Goal: Task Accomplishment & Management: Use online tool/utility

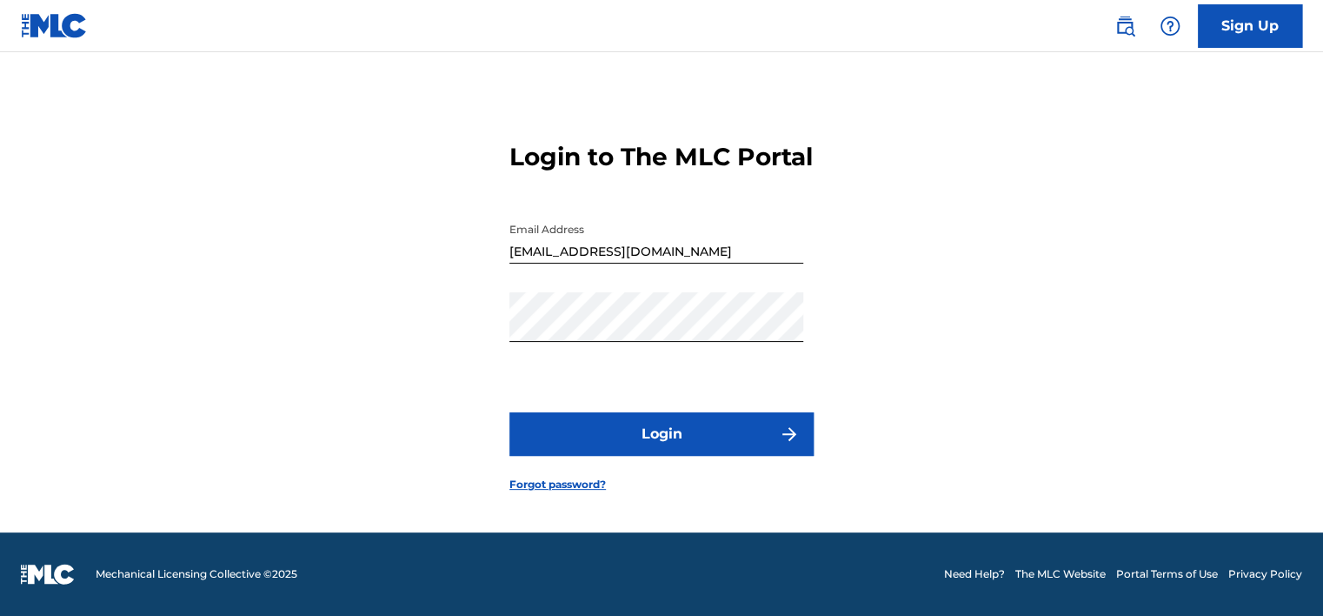
click at [800, 443] on button "Login" at bounding box center [661, 433] width 304 height 43
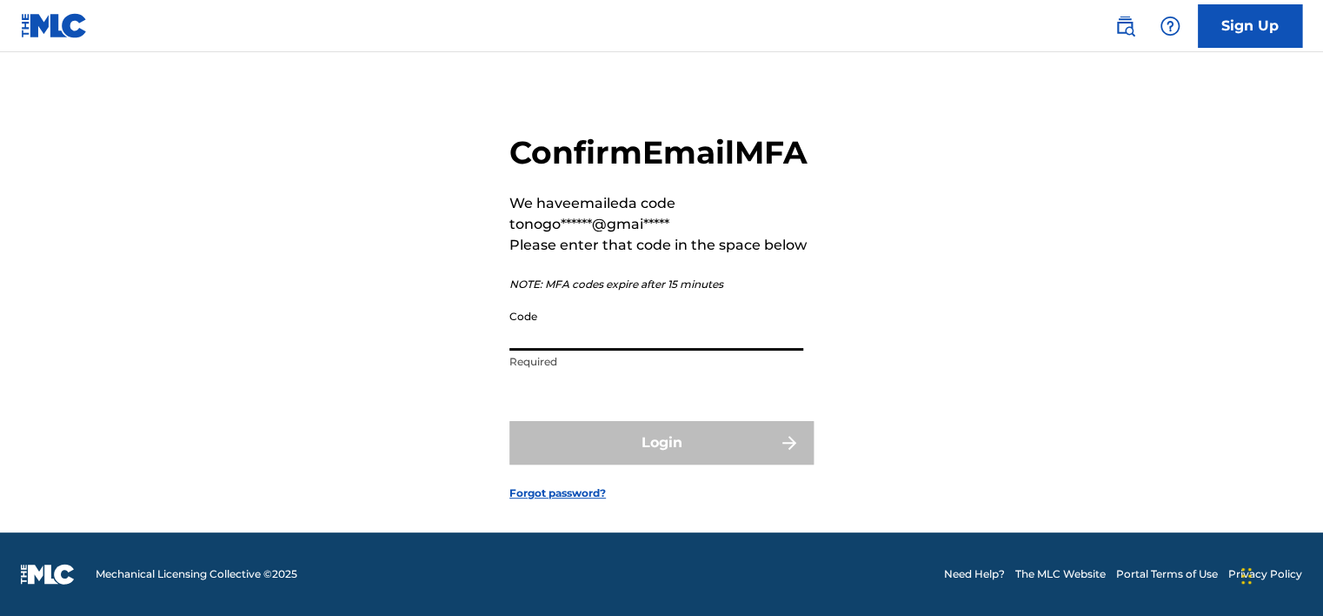
click at [578, 350] on input "Code" at bounding box center [656, 326] width 294 height 50
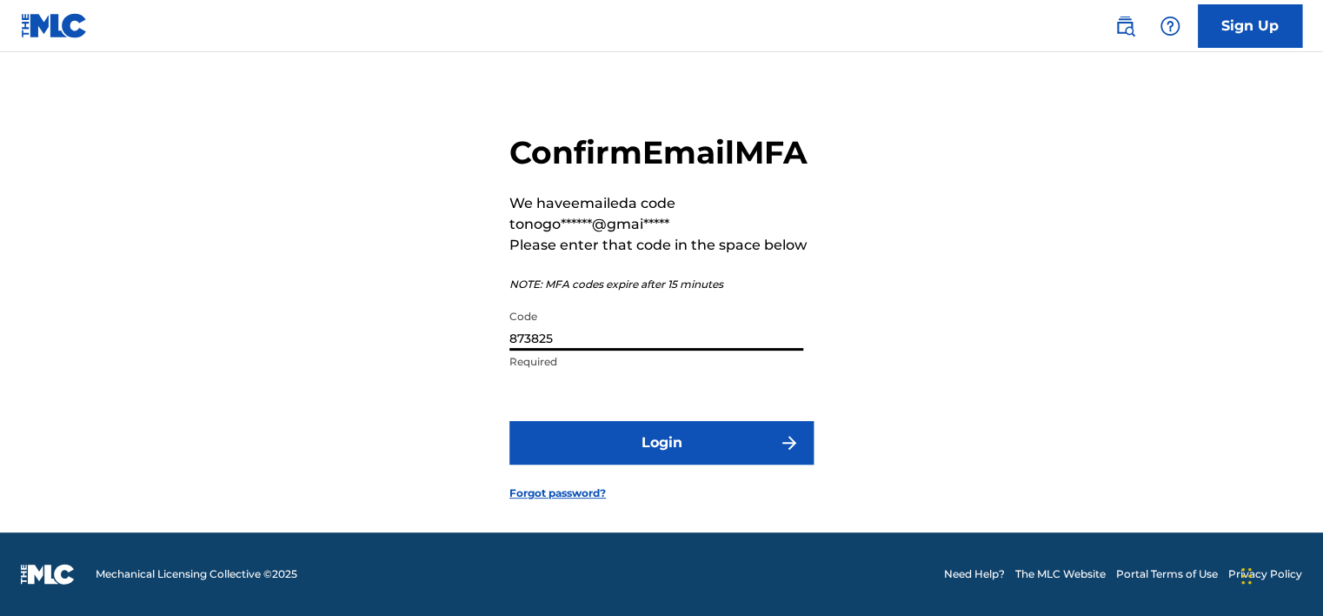
type input "873825"
click at [597, 463] on button "Login" at bounding box center [661, 442] width 304 height 43
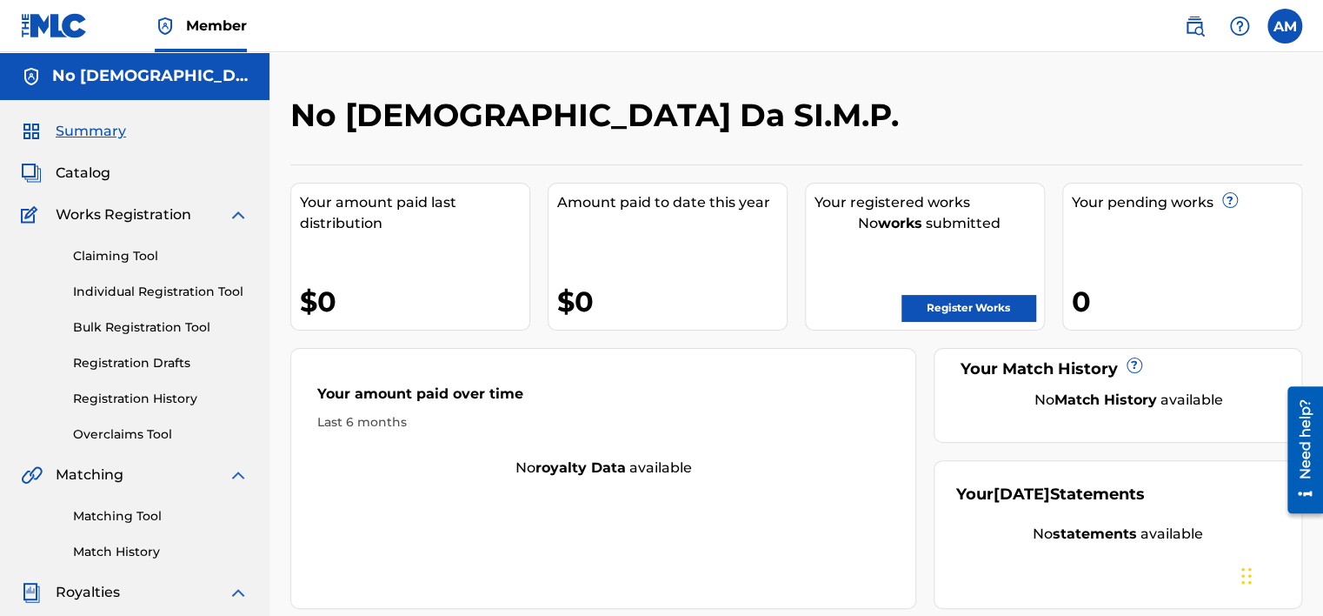
click at [124, 516] on link "Matching Tool" at bounding box center [161, 516] width 176 height 18
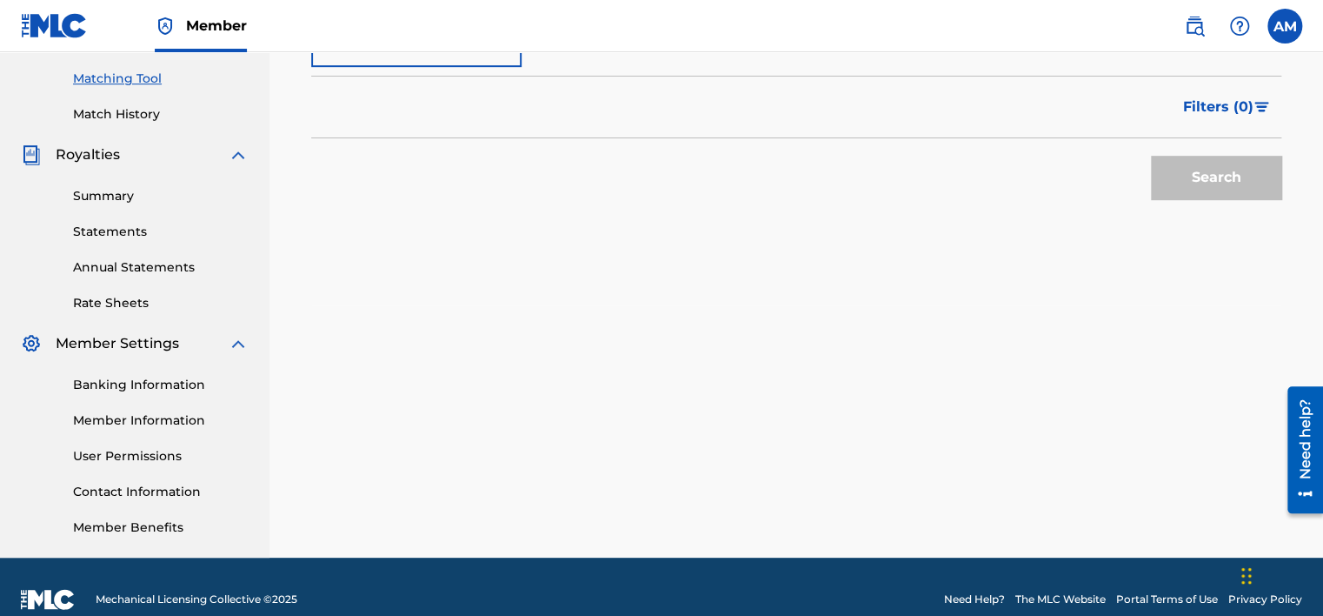
scroll to position [463, 0]
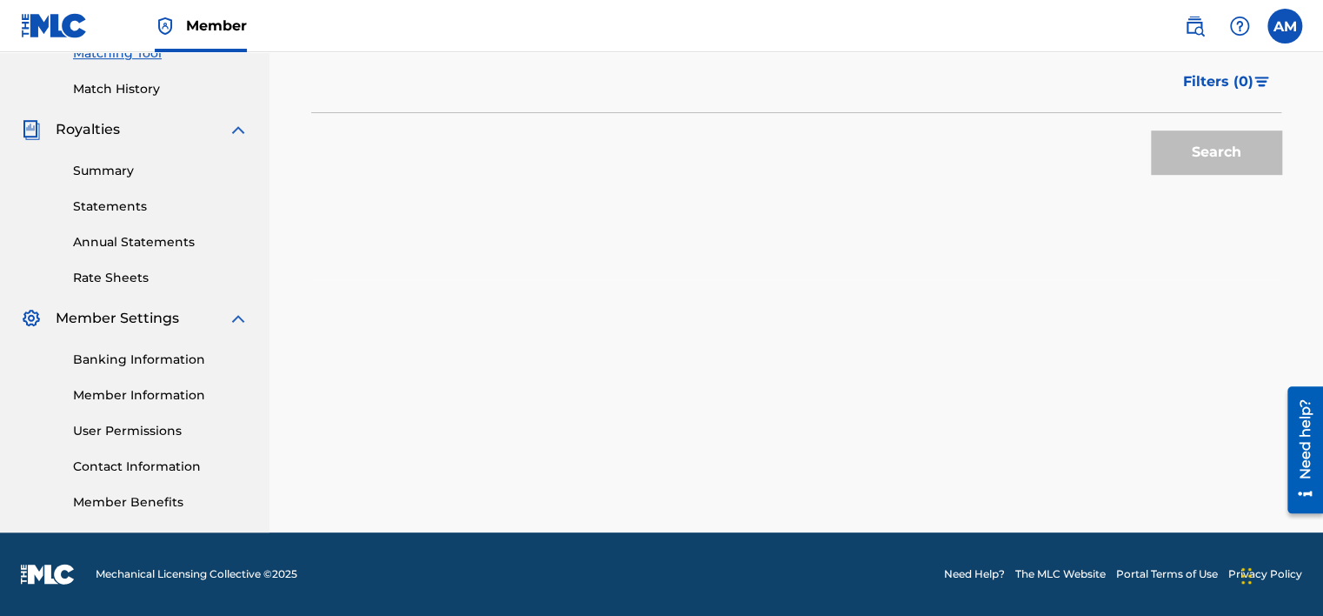
click at [160, 390] on link "Member Information" at bounding box center [161, 395] width 176 height 18
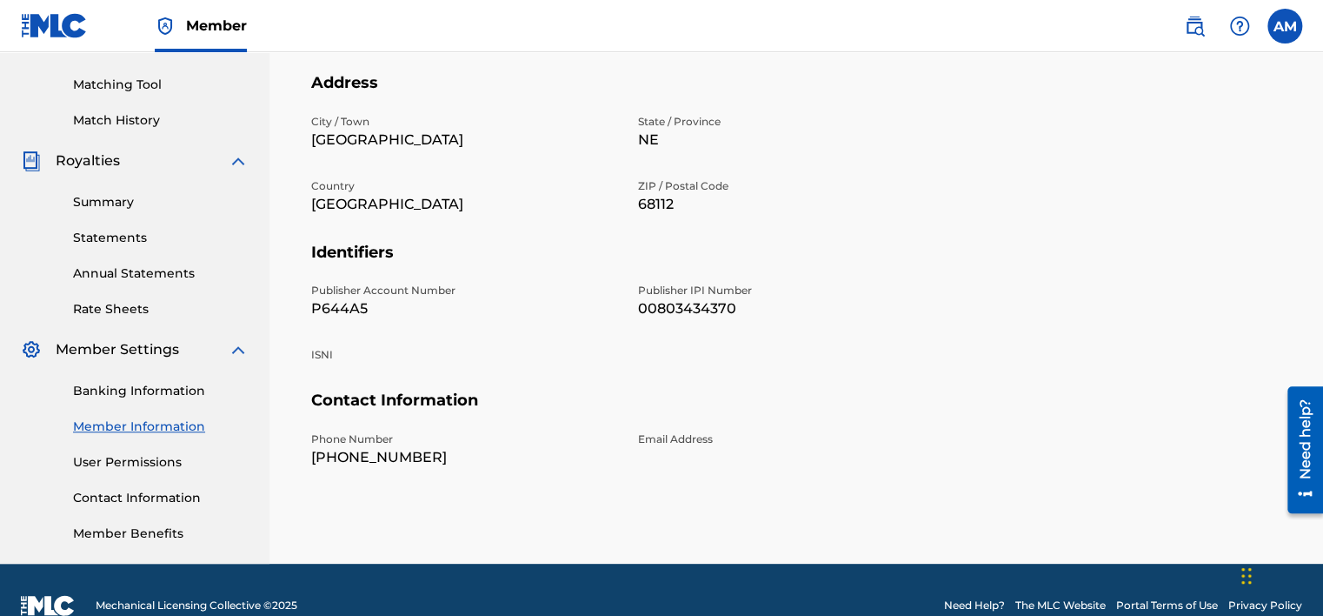
scroll to position [463, 0]
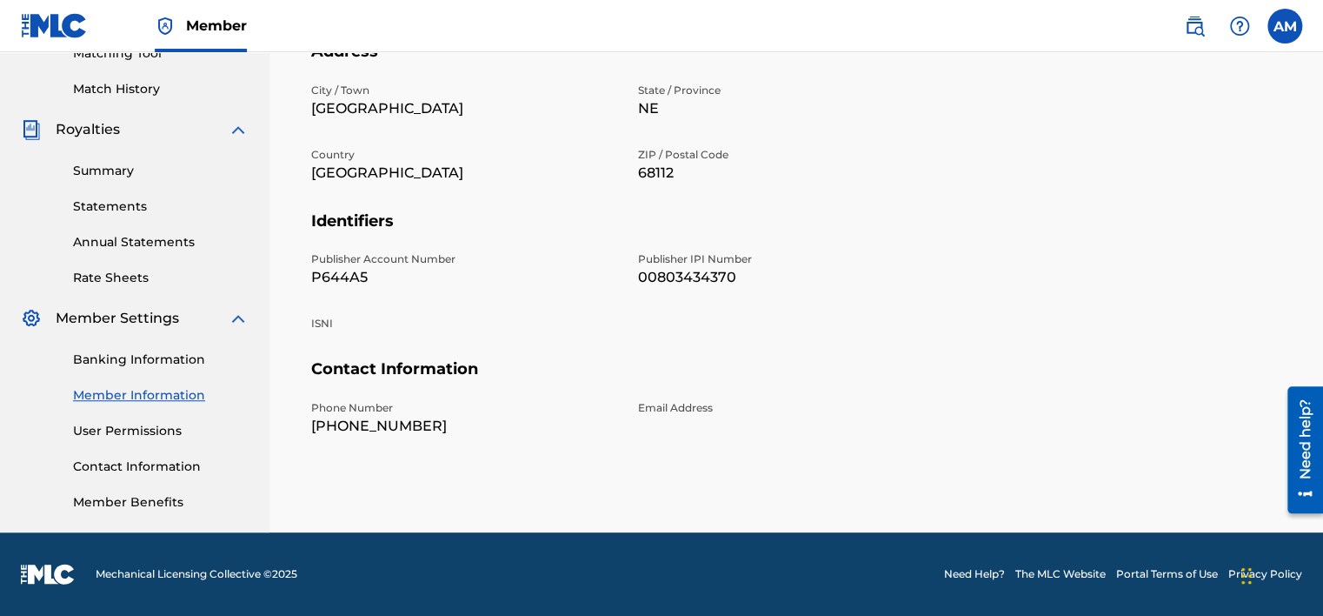
click at [654, 504] on div "Edit Member Name Member Name No [DEMOGRAPHIC_DATA] Da SI.M.P. Mailing Address […" at bounding box center [796, 156] width 970 height 700
click at [692, 276] on p "00803434370" at bounding box center [791, 277] width 306 height 21
copy p "00803434370"
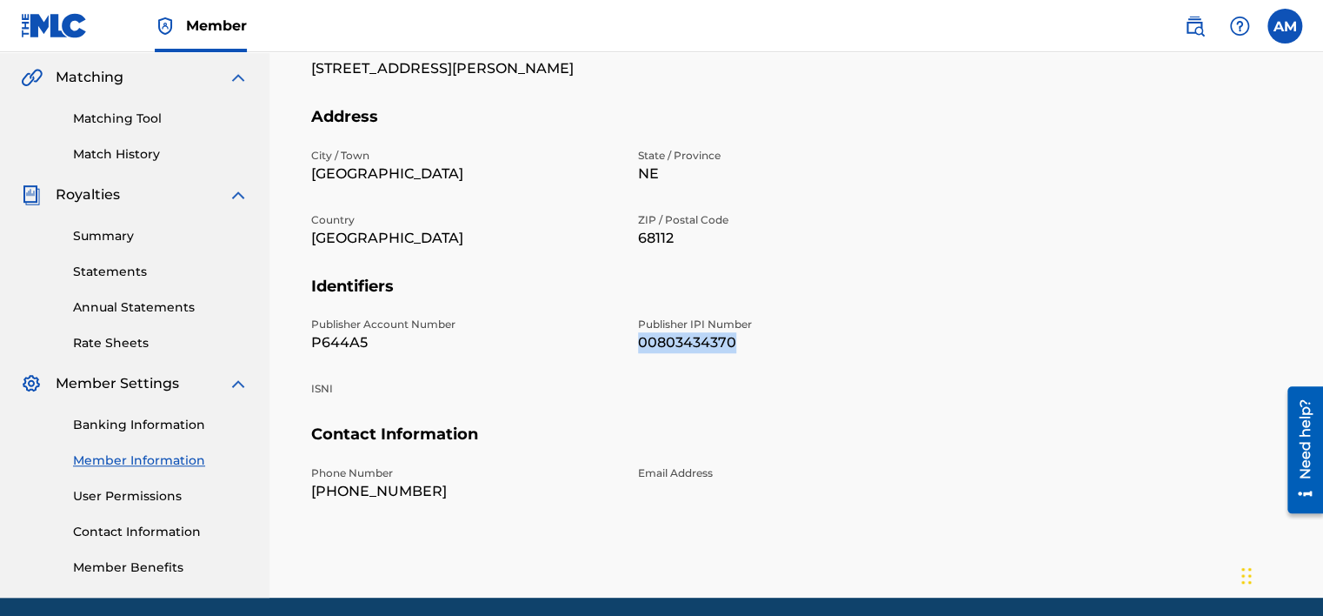
scroll to position [389, 0]
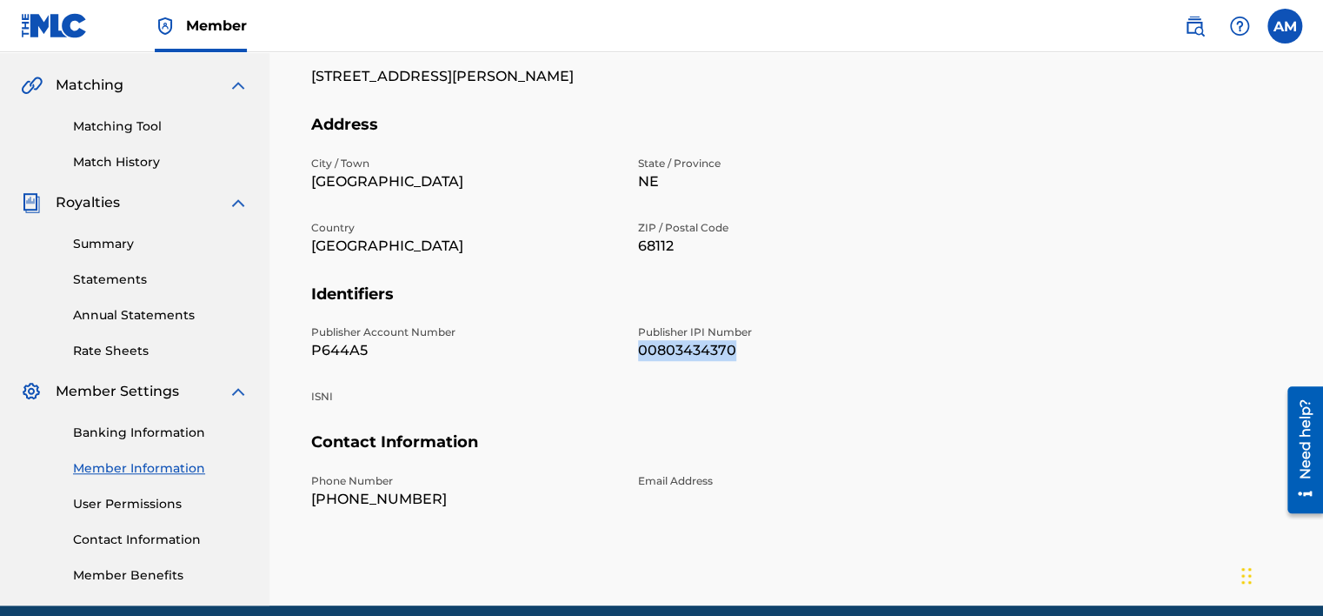
click at [144, 117] on link "Matching Tool" at bounding box center [161, 126] width 176 height 18
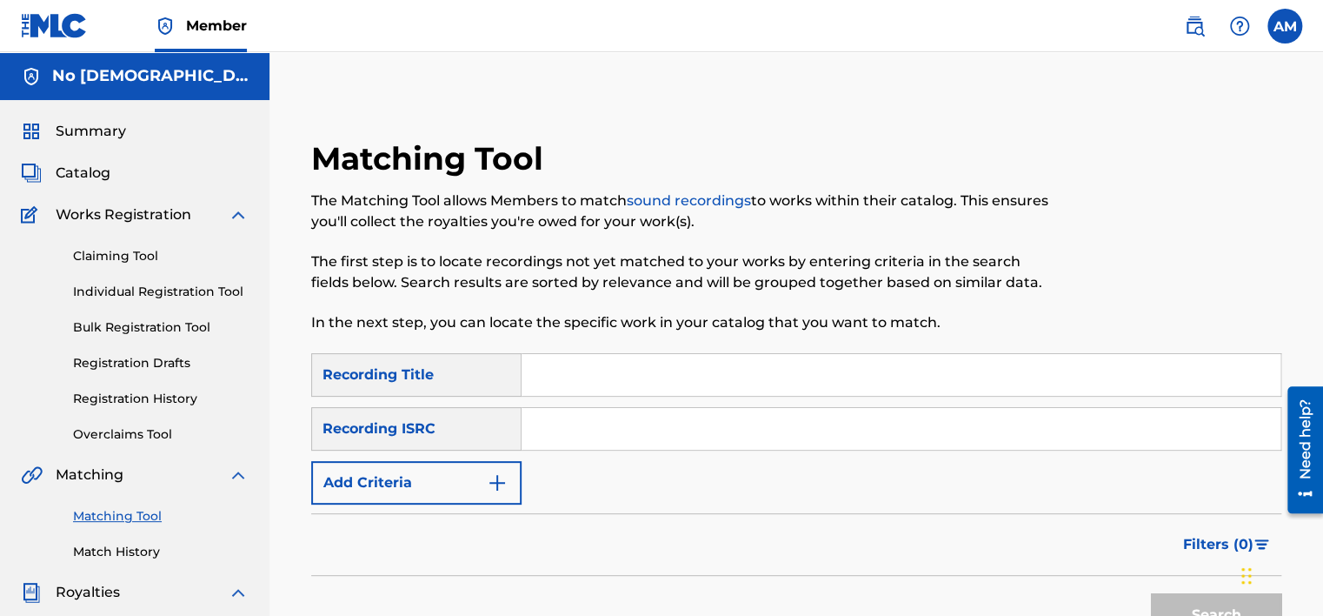
click at [489, 470] on button "Add Criteria" at bounding box center [416, 482] width 210 height 43
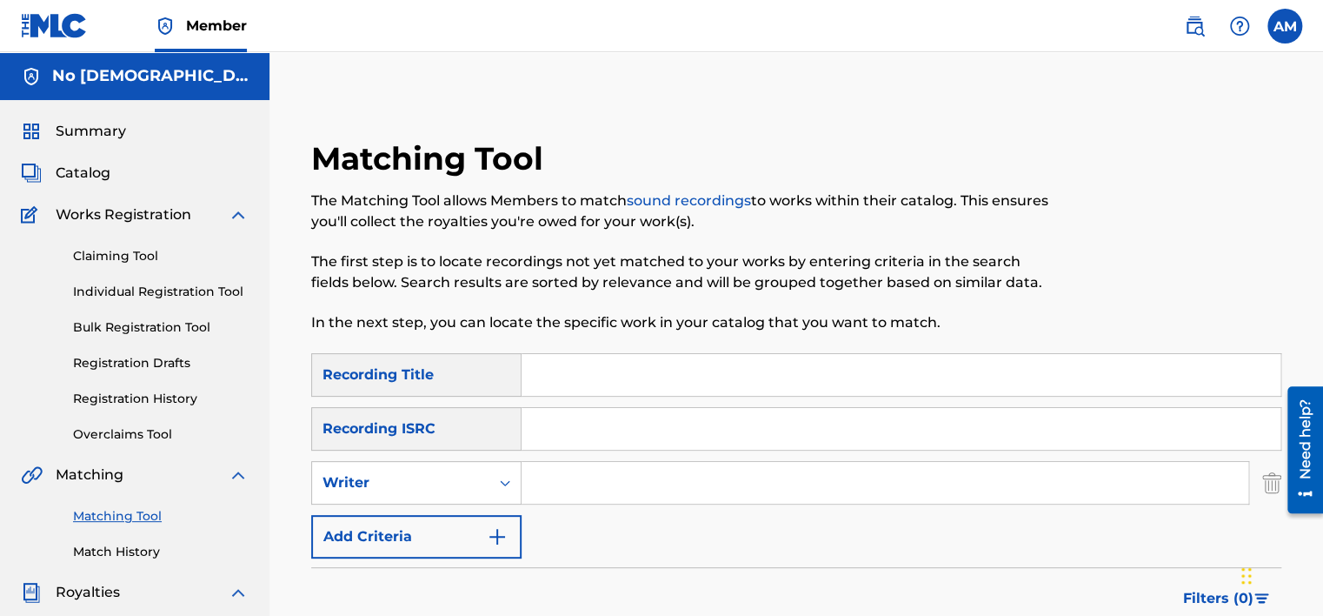
click at [569, 489] on input "Search Form" at bounding box center [885, 483] width 727 height 42
type input "No [DEMOGRAPHIC_DATA] Da SI.M.P."
click at [493, 523] on button "Add Criteria" at bounding box center [416, 536] width 210 height 43
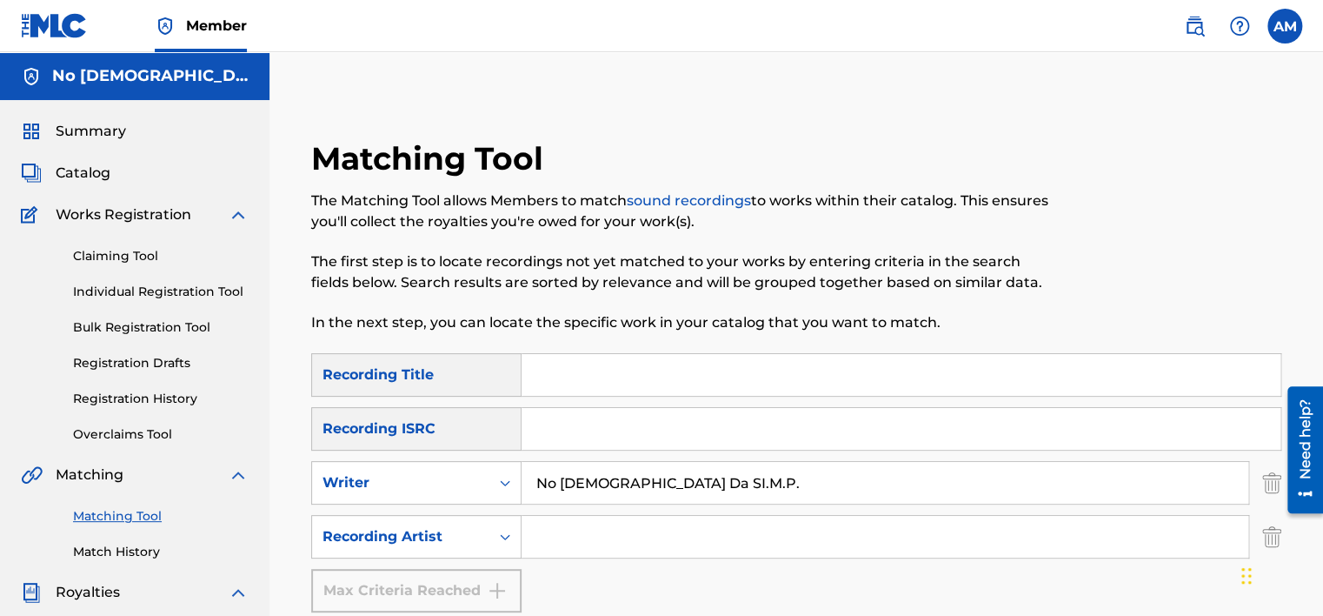
click at [563, 536] on input "Search Form" at bounding box center [885, 537] width 727 height 42
click at [498, 596] on div "Max Criteria Reached" at bounding box center [416, 590] width 210 height 43
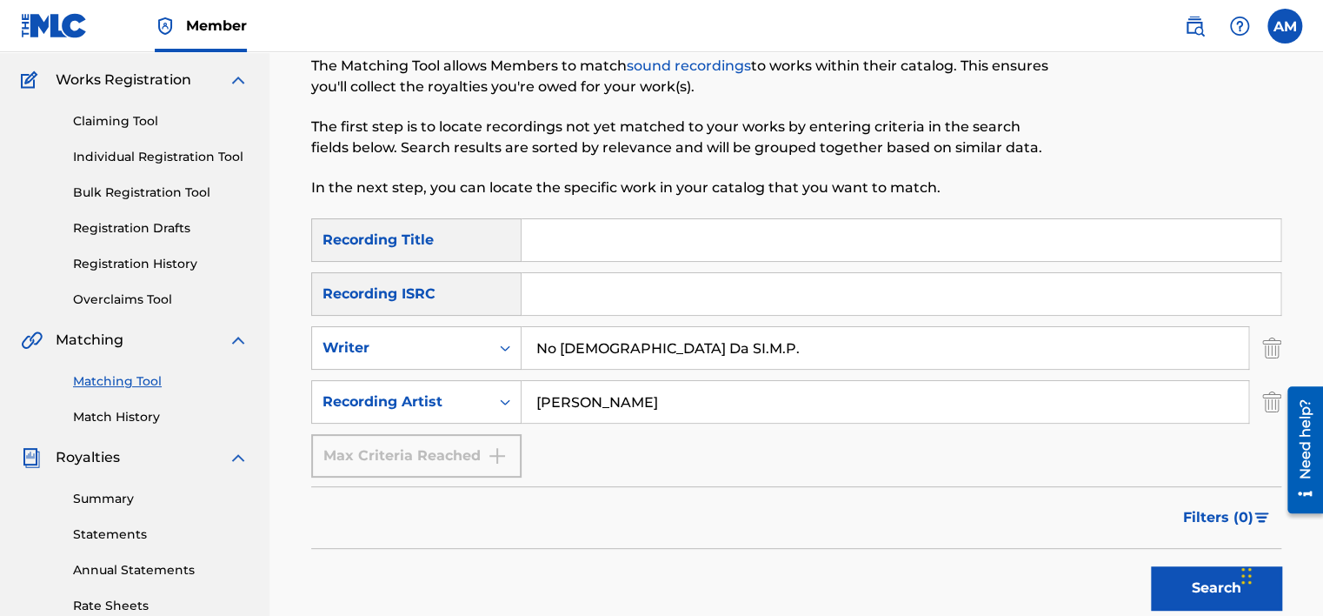
scroll to position [136, 0]
click at [702, 403] on input "[PERSON_NAME]" at bounding box center [885, 401] width 727 height 42
type input "No [DEMOGRAPHIC_DATA] Da SI.M.P."
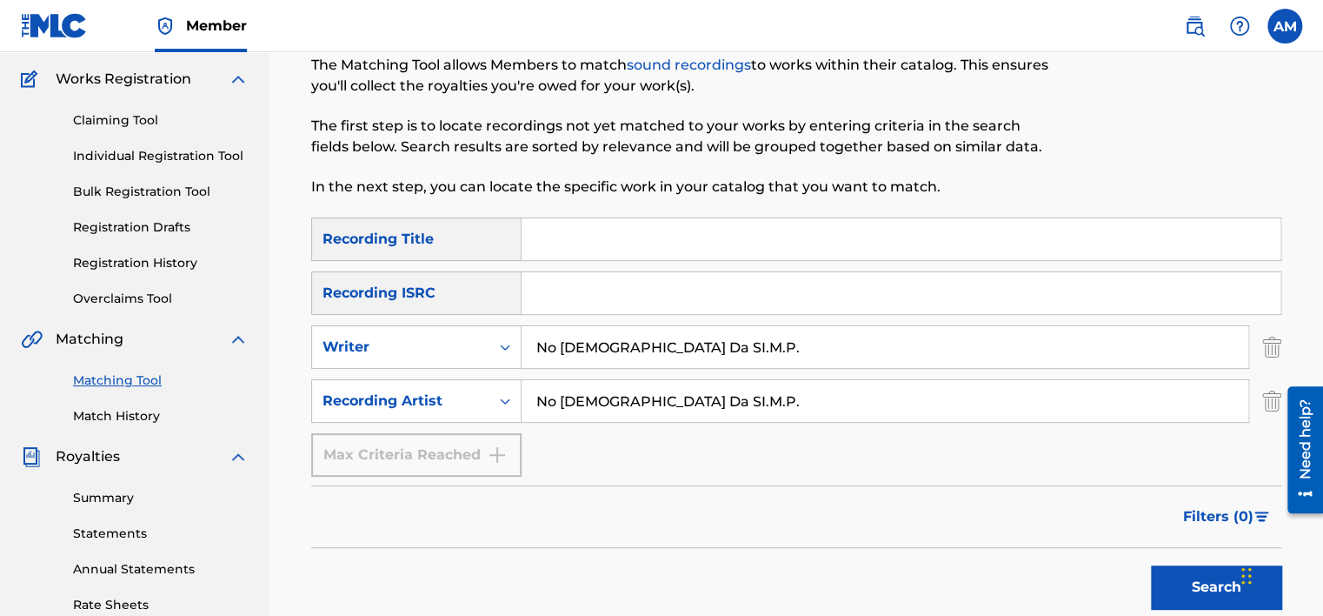
click at [1144, 588] on div "Search" at bounding box center [1211, 583] width 139 height 70
click at [1195, 579] on button "Search" at bounding box center [1216, 586] width 130 height 43
click at [1203, 591] on button "Search" at bounding box center [1216, 586] width 130 height 43
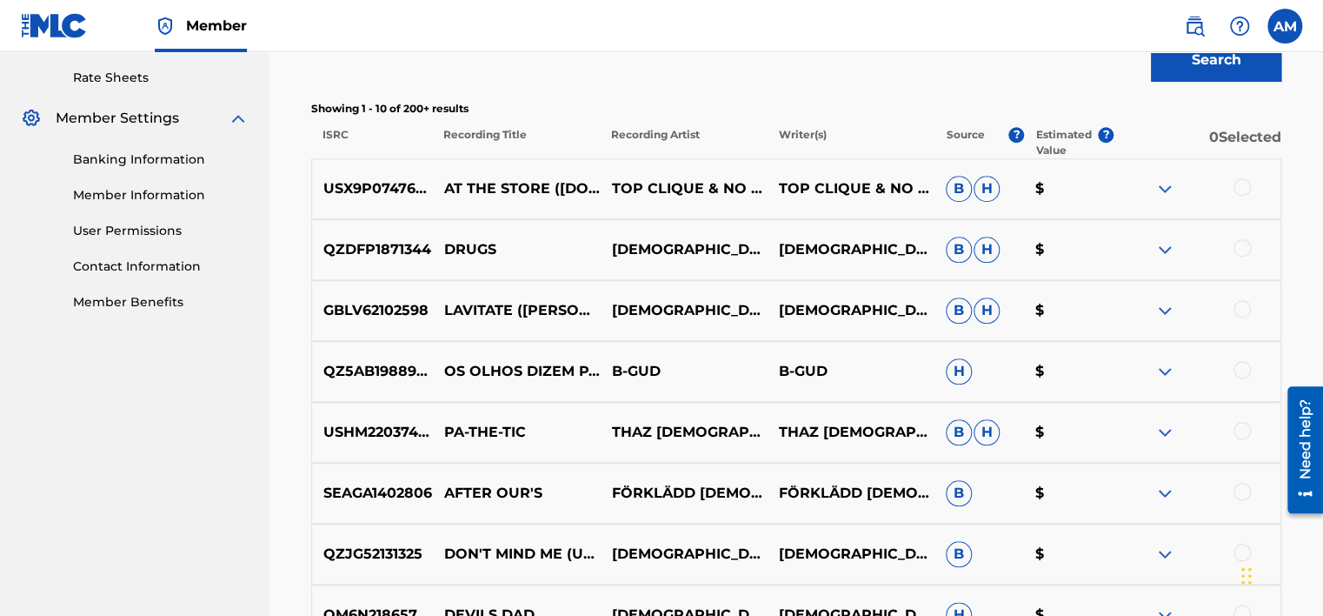
scroll to position [1027, 0]
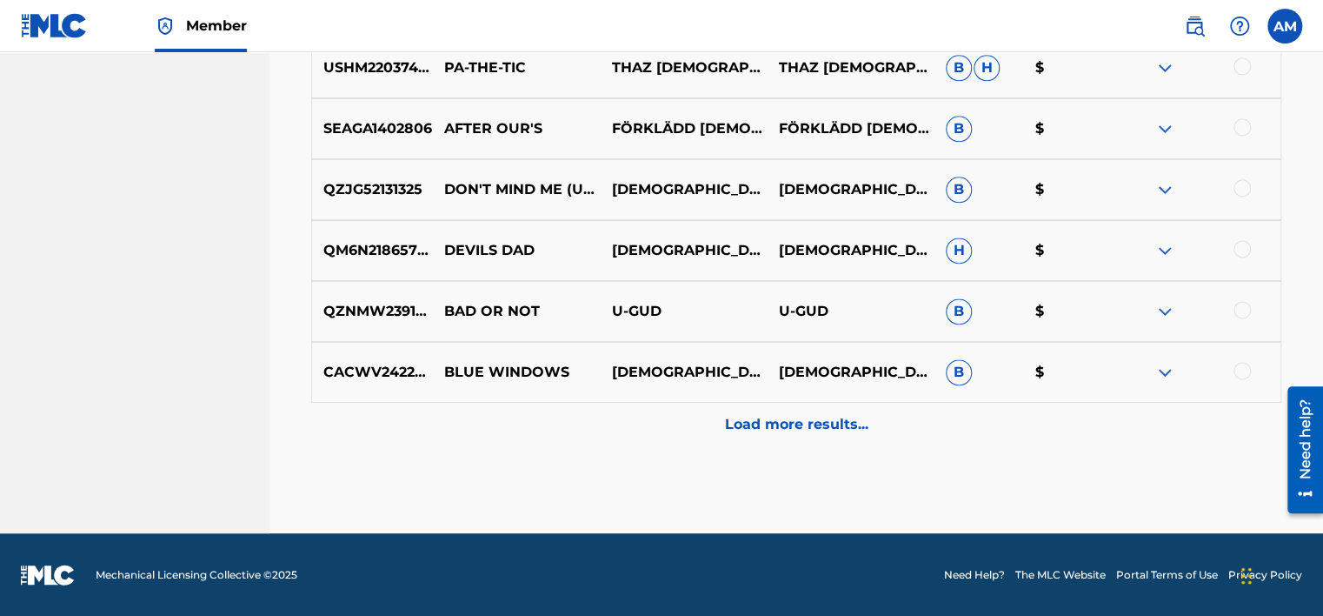
click at [792, 414] on p "Load more results..." at bounding box center [796, 424] width 143 height 21
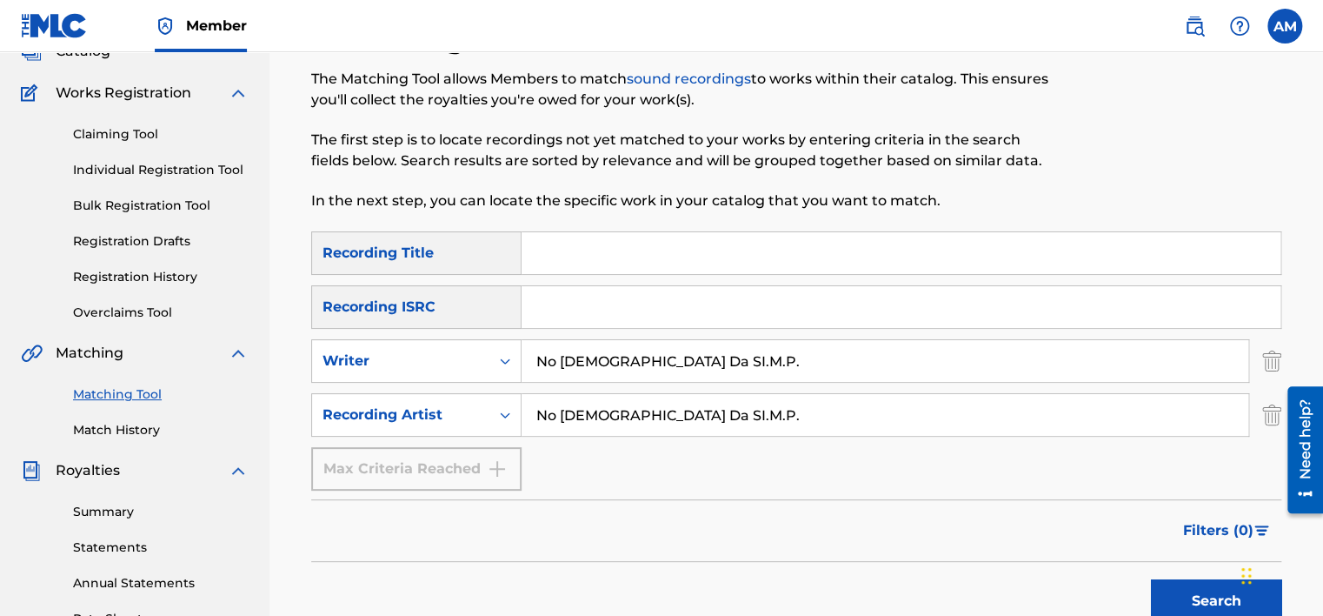
scroll to position [125, 0]
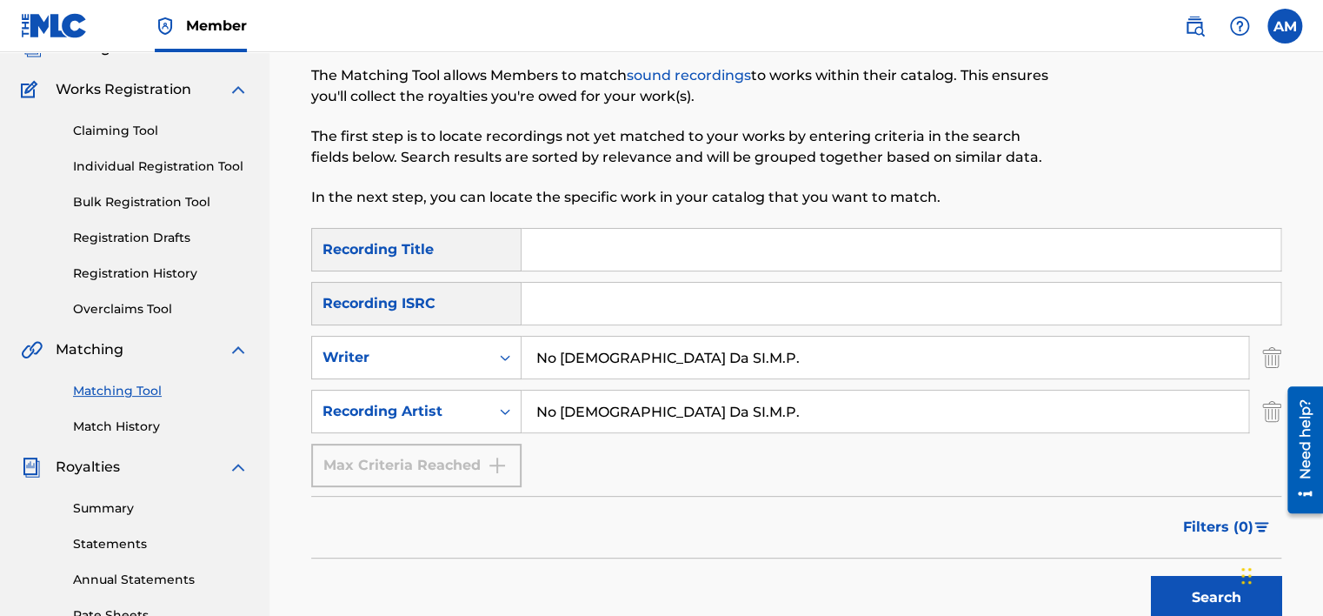
click at [579, 254] on input "Search Form" at bounding box center [901, 250] width 759 height 42
click at [1185, 591] on button "Search" at bounding box center [1216, 597] width 130 height 43
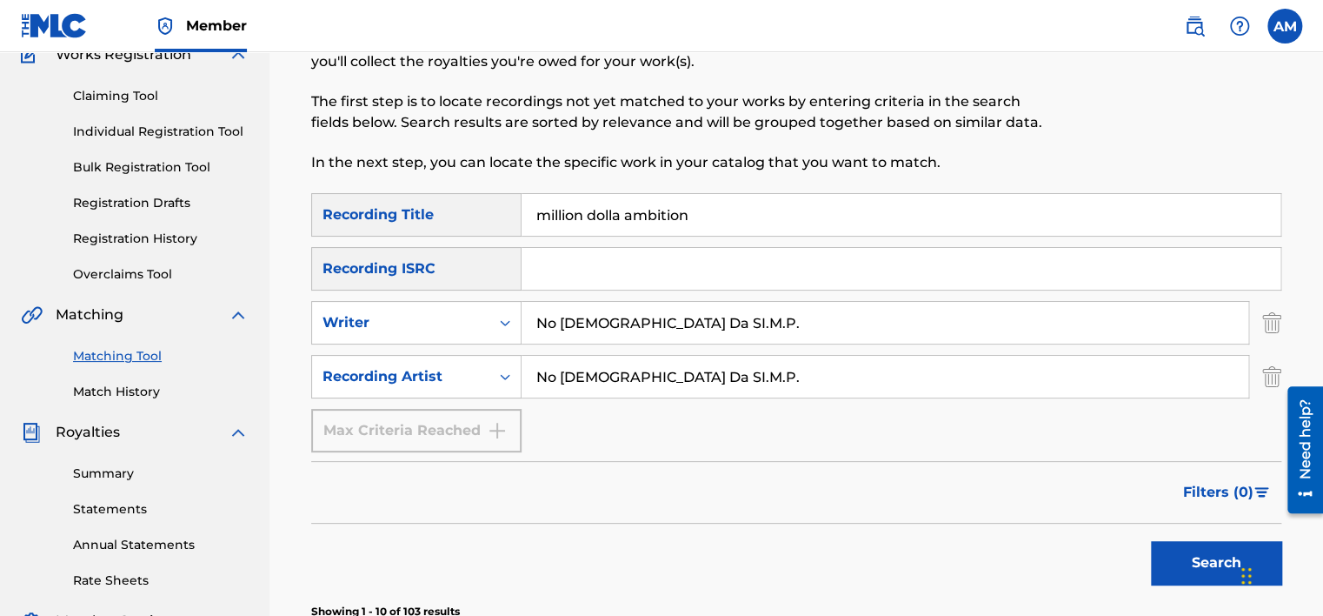
scroll to position [160, 0]
click at [709, 229] on input "million dolla ambition" at bounding box center [901, 215] width 759 height 42
type input "m"
type input "our story"
click at [708, 326] on input "No [DEMOGRAPHIC_DATA] Da SI.M.P." at bounding box center [885, 323] width 727 height 42
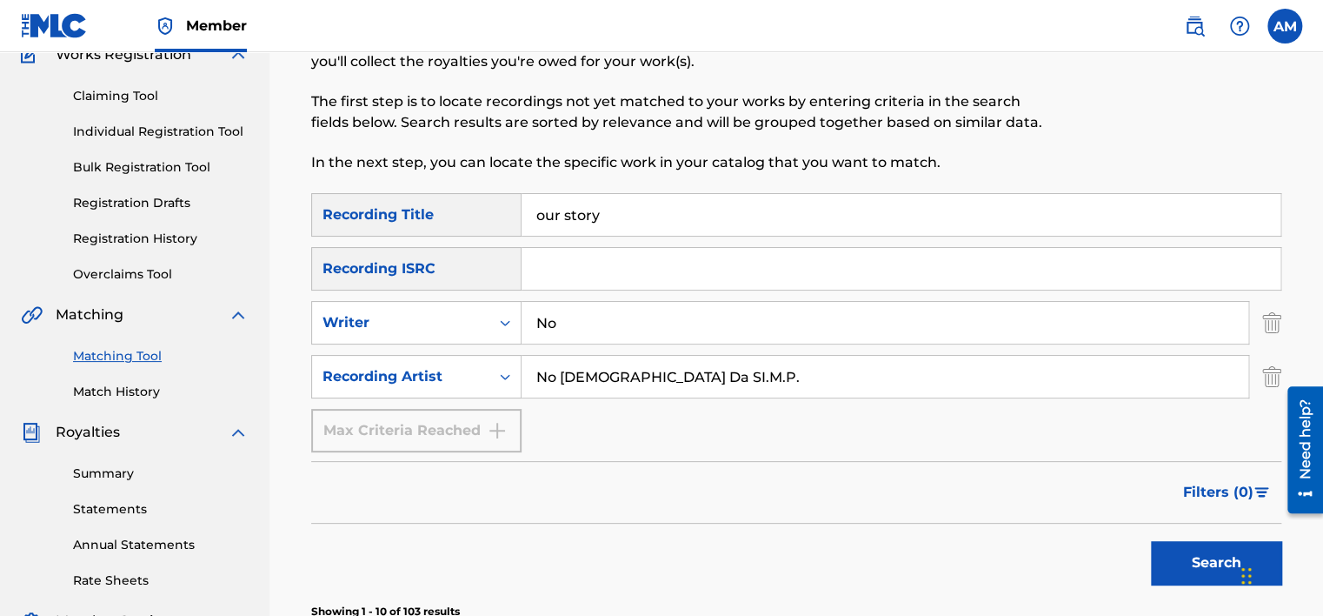
type input "N"
type input "[PERSON_NAME]"
click at [1151, 541] on button "Search" at bounding box center [1216, 562] width 130 height 43
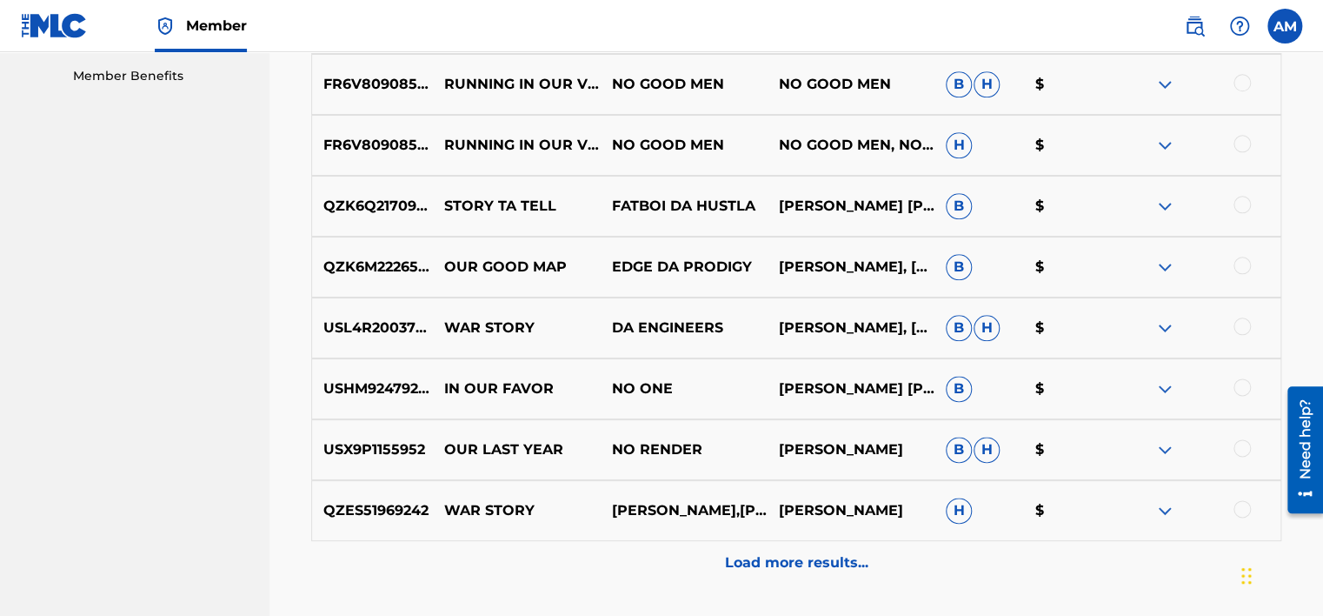
scroll to position [1027, 0]
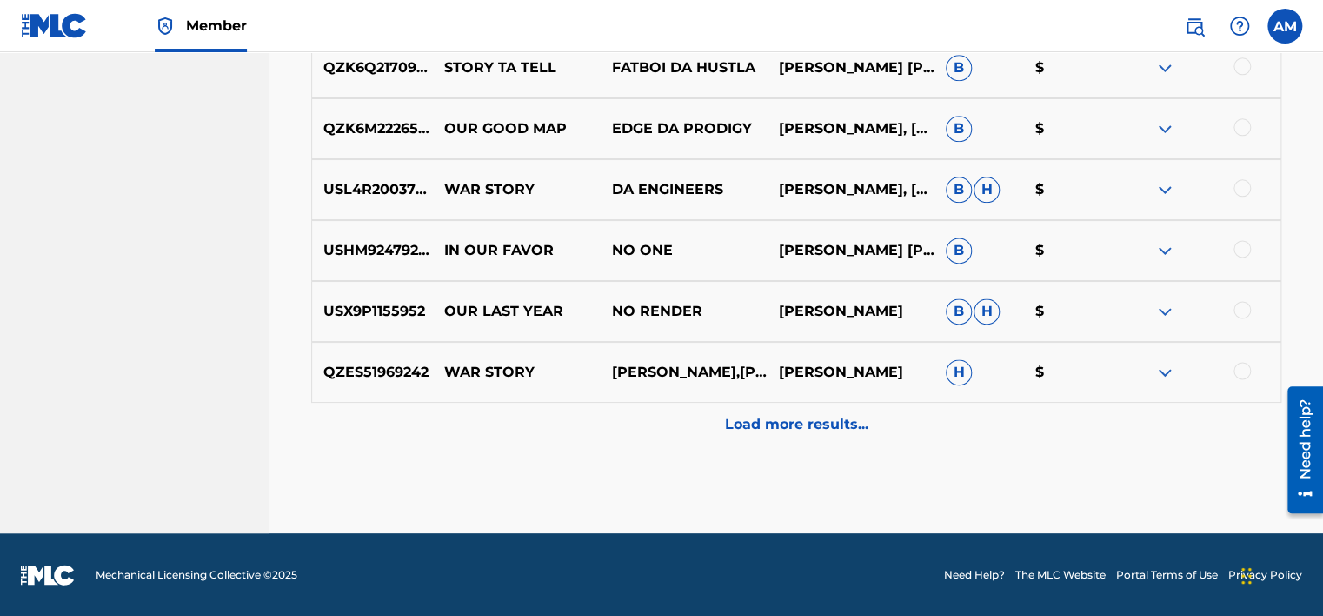
click at [851, 429] on p "Load more results..." at bounding box center [796, 424] width 143 height 21
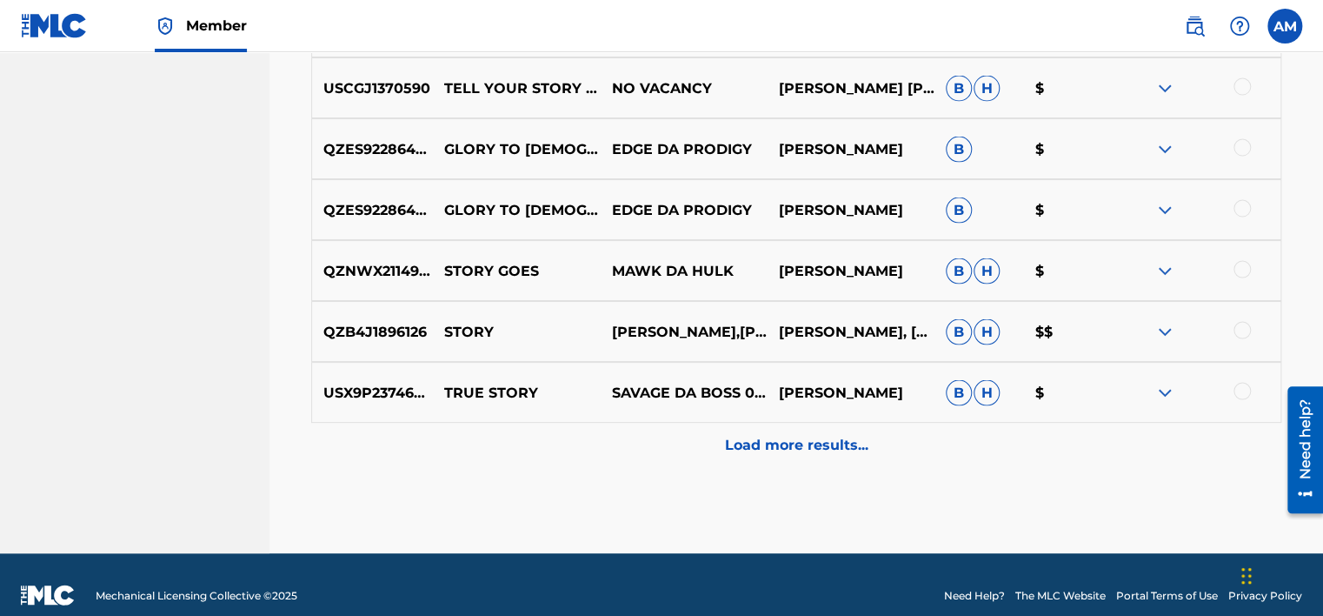
scroll to position [1635, 0]
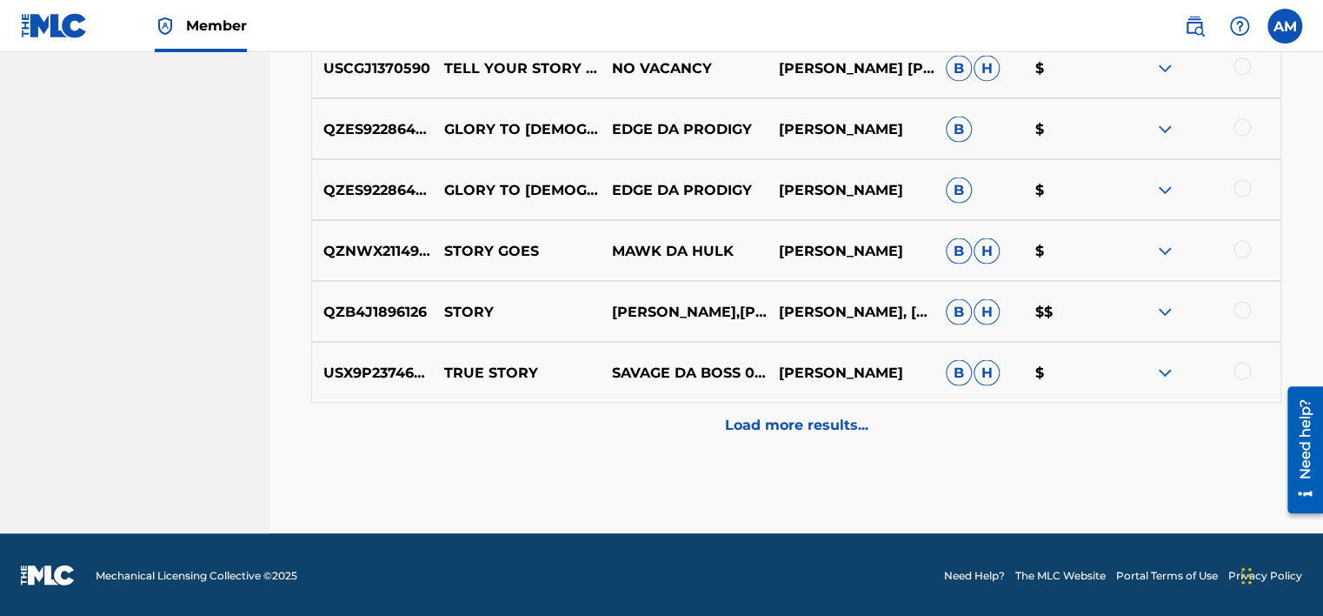
click at [851, 429] on p "Load more results..." at bounding box center [796, 424] width 143 height 21
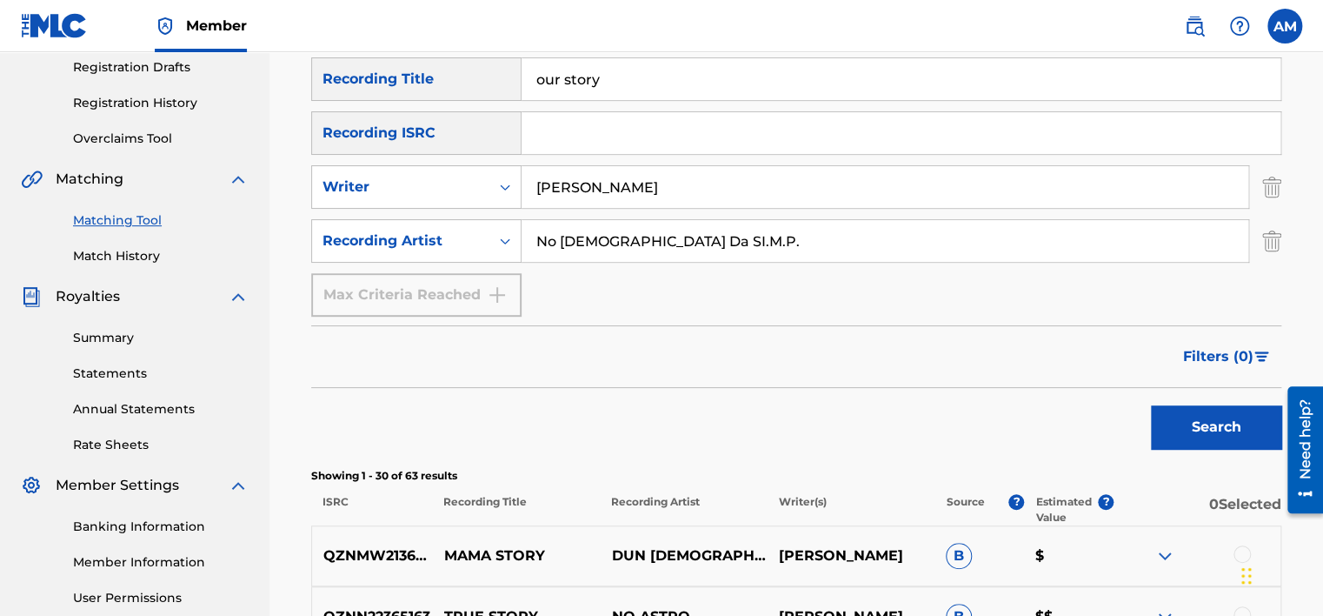
scroll to position [0, 0]
